Goal: Information Seeking & Learning: Learn about a topic

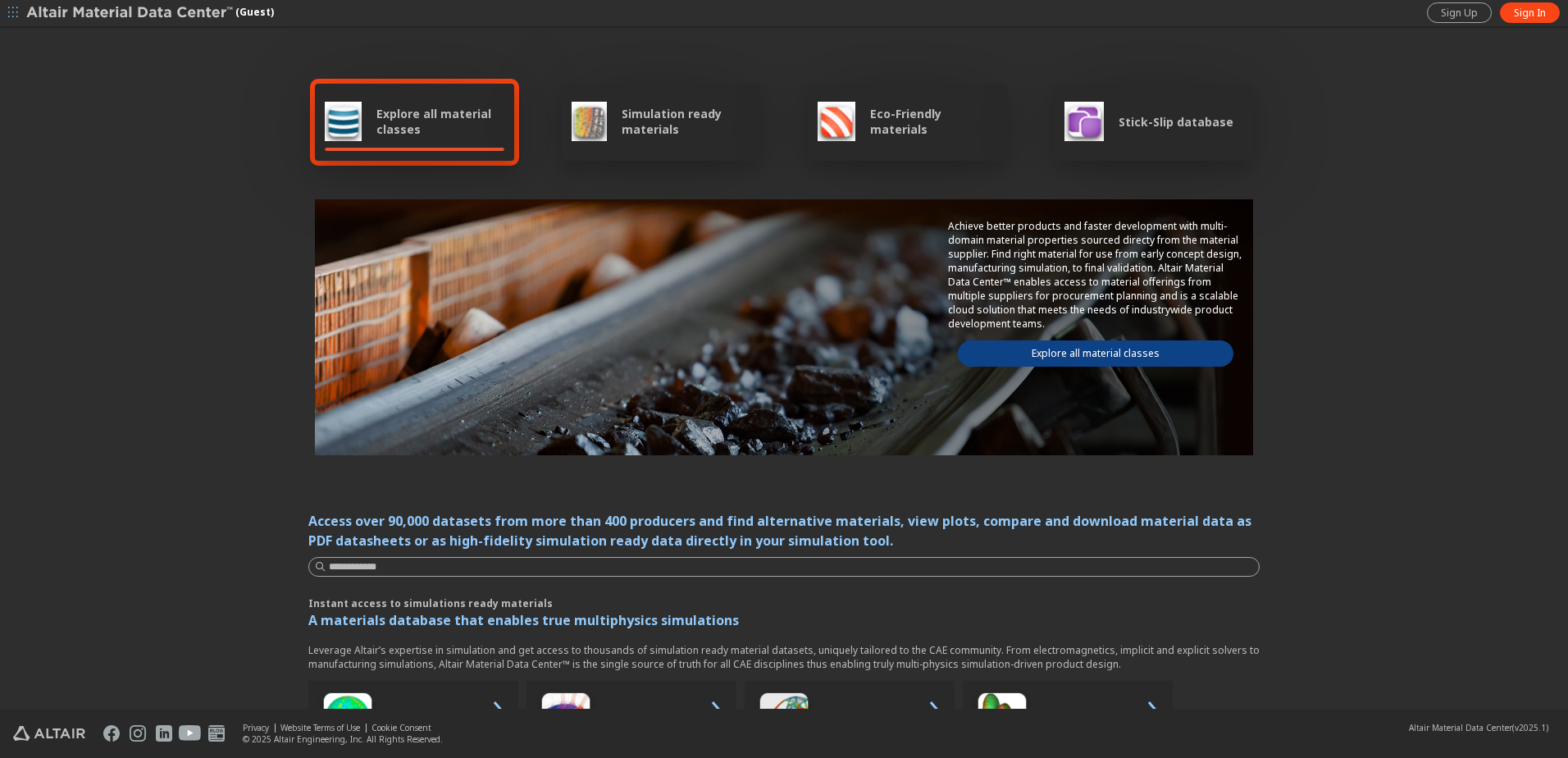
click at [1118, 354] on link "Explore all material classes" at bounding box center [1096, 353] width 275 height 26
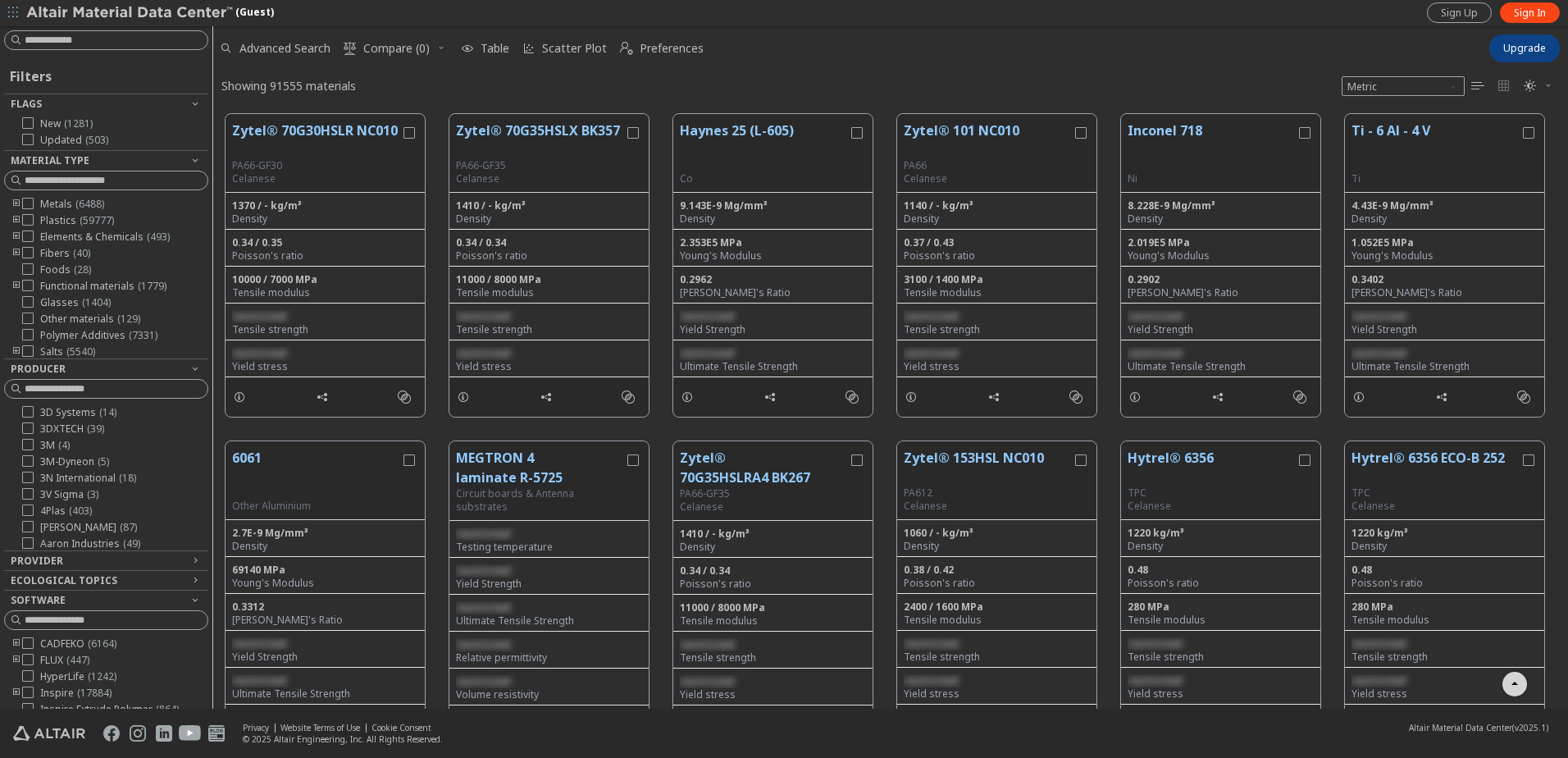
scroll to position [656, 0]
click at [25, 204] on icon at bounding box center [28, 203] width 11 height 11
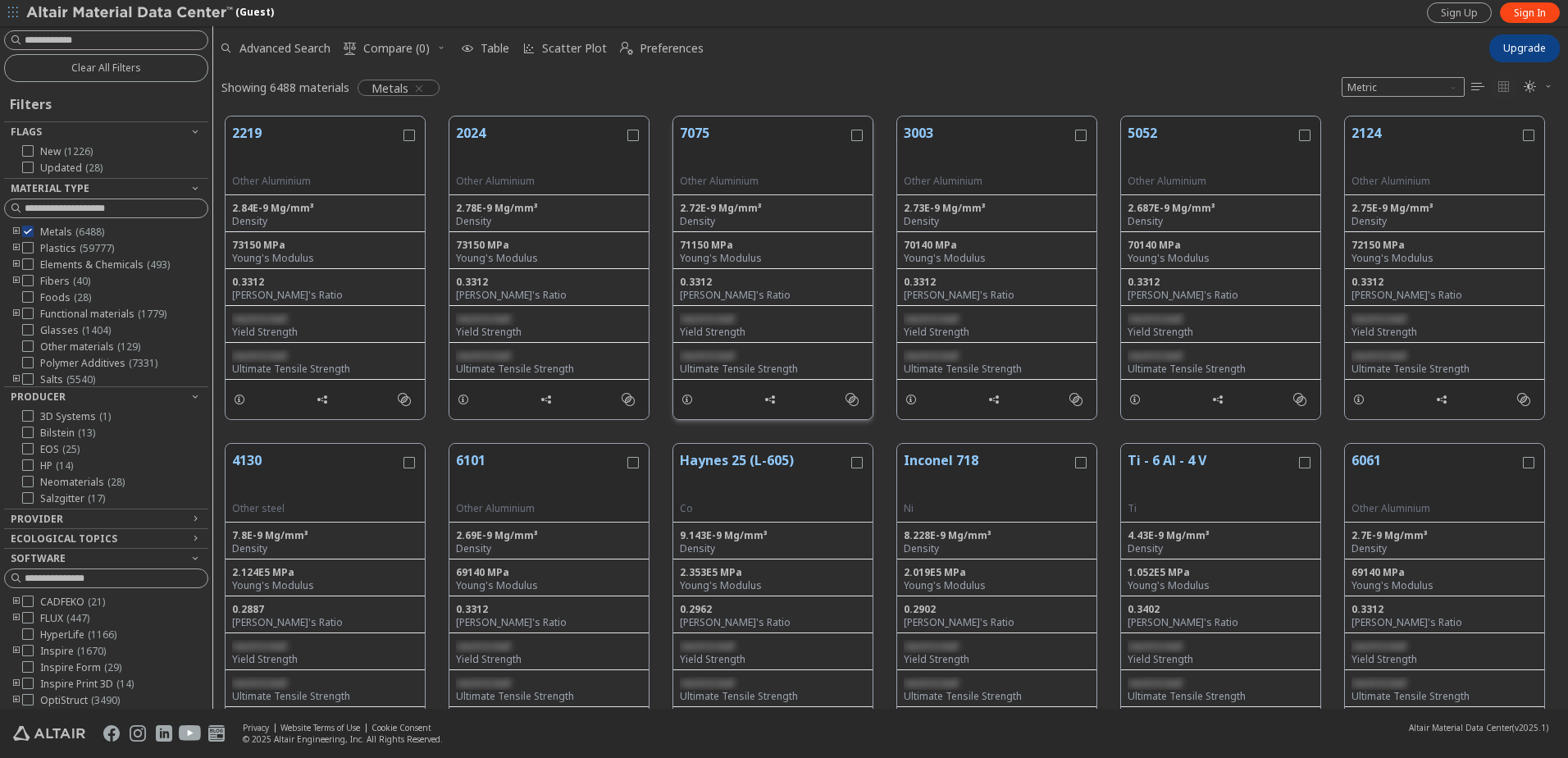
click at [703, 134] on button "7075" at bounding box center [764, 149] width 168 height 52
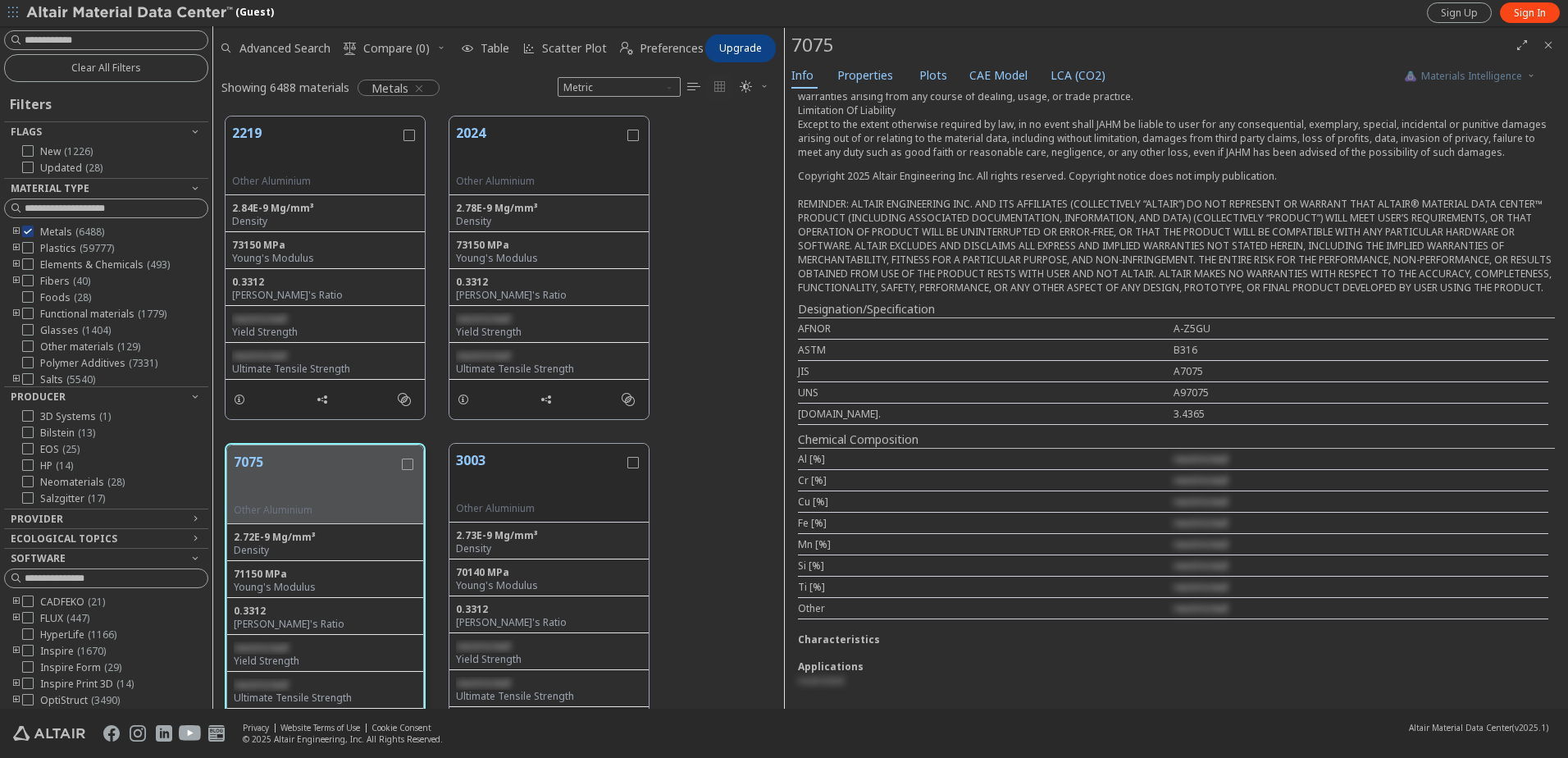
scroll to position [385, 0]
click at [740, 49] on span "Upgrade" at bounding box center [740, 47] width 42 height 13
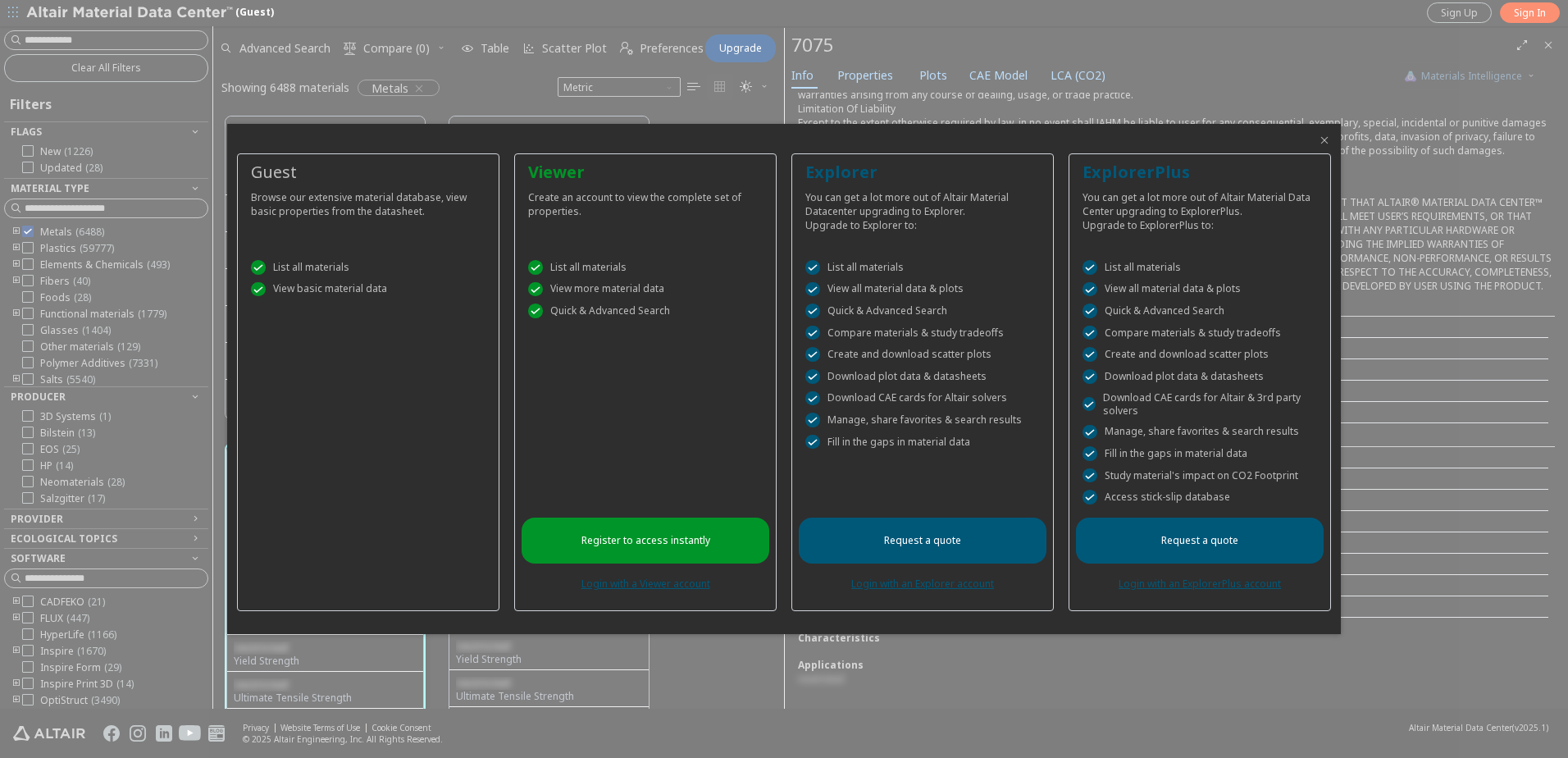
click at [1495, 290] on div at bounding box center [784, 379] width 1568 height 758
